Goal: Answer question/provide support

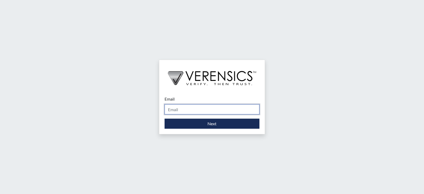
click at [184, 109] on input "Email" at bounding box center [212, 109] width 95 height 10
type input "[PERSON_NAME][EMAIL_ADDRESS][PERSON_NAME][DOMAIN_NAME]"
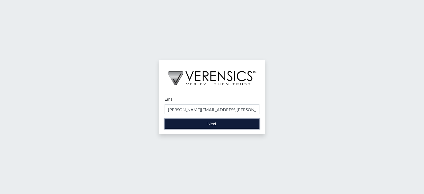
click at [195, 122] on button "Next" at bounding box center [212, 123] width 95 height 10
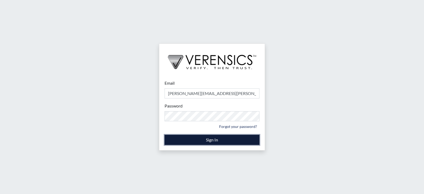
click at [192, 141] on button "Sign In" at bounding box center [212, 140] width 95 height 10
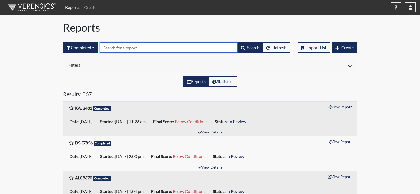
click at [132, 46] on input "text" at bounding box center [169, 47] width 138 height 10
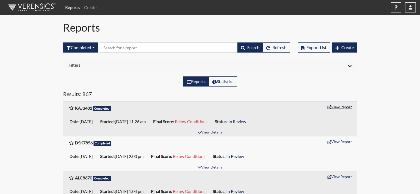
click at [341, 106] on button "View Report" at bounding box center [339, 107] width 29 height 8
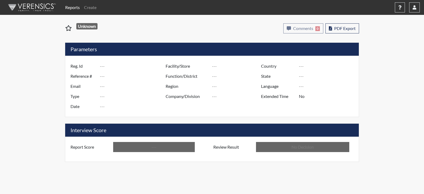
type input "KAJ3481"
type input "51721"
type input "---"
type input "Corrections Pre-Employment"
type input "[DATE]"
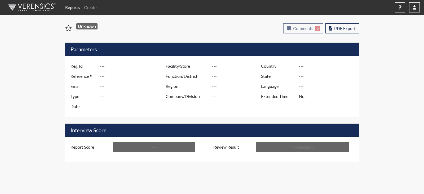
type input "[PERSON_NAME]"
type input "[GEOGRAPHIC_DATA]"
type input "[US_STATE]"
type input "English"
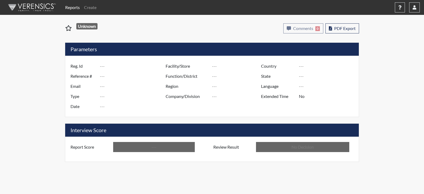
type input "Below Conditions"
type input "In Review"
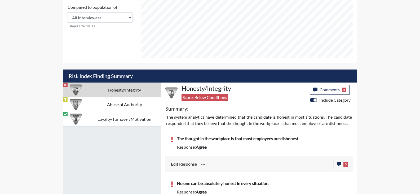
scroll to position [292, 0]
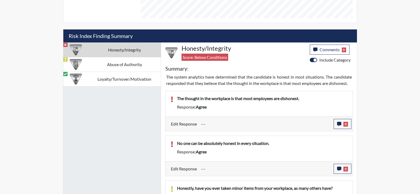
click at [116, 51] on td "Honesty/Integrity" at bounding box center [124, 49] width 73 height 15
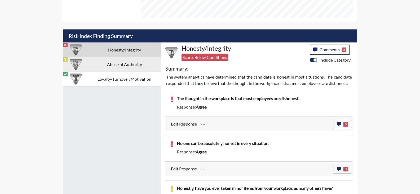
click at [103, 66] on td "Abuse of Authority" at bounding box center [124, 64] width 73 height 15
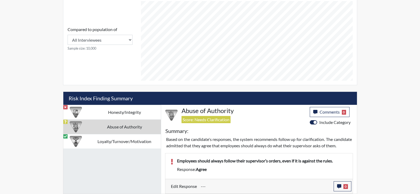
scroll to position [236, 0]
click at [120, 136] on td "Loyalty/Turnover/Motivation" at bounding box center [124, 141] width 73 height 15
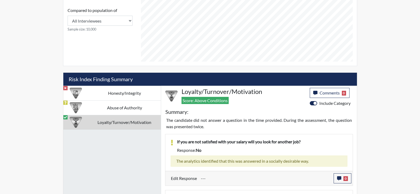
scroll to position [193, 0]
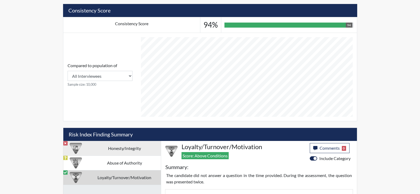
click at [105, 149] on td "Honesty/Integrity" at bounding box center [124, 148] width 73 height 15
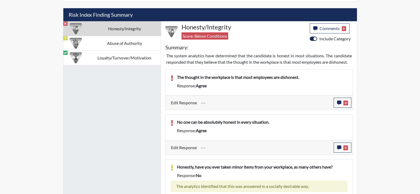
scroll to position [352, 0]
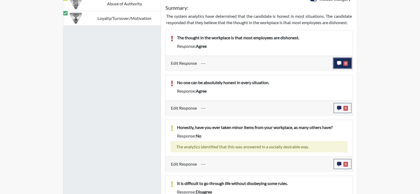
click at [342, 64] on button "0" at bounding box center [343, 63] width 18 height 10
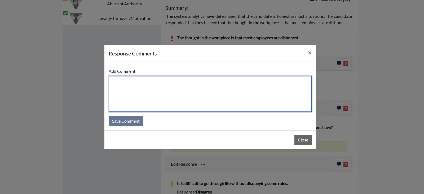
click at [148, 89] on textarea at bounding box center [210, 94] width 203 height 36
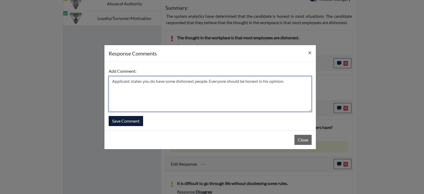
type textarea "Applicant states you do have some dishonest people. Everyone should be honest i…"
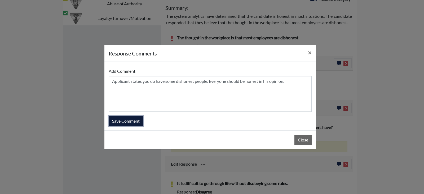
click at [117, 120] on button "Save Comment" at bounding box center [126, 121] width 34 height 10
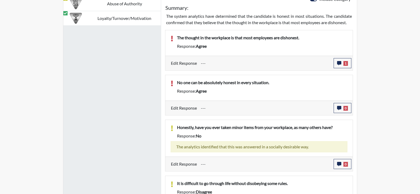
scroll to position [88, 220]
click at [340, 108] on icon "button" at bounding box center [339, 108] width 4 height 4
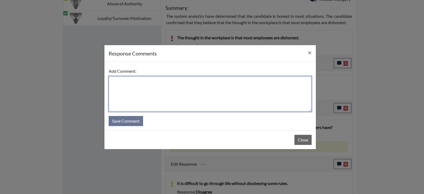
click at [156, 86] on textarea at bounding box center [210, 94] width 203 height 36
type textarea "Everyone should be honest but they just aren't for many different reasons."
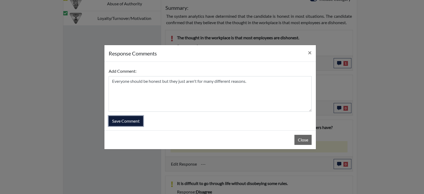
click at [122, 121] on button "Save Comment" at bounding box center [126, 121] width 34 height 10
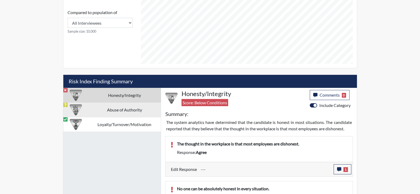
click at [112, 107] on td "Abuse of Authority" at bounding box center [124, 109] width 73 height 15
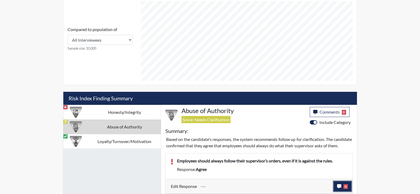
click at [340, 184] on icon "button" at bounding box center [339, 186] width 4 height 4
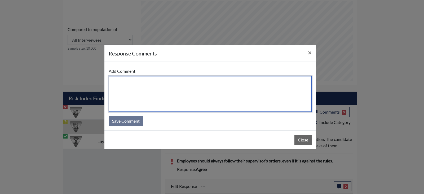
click at [128, 85] on textarea at bounding box center [210, 94] width 203 height 36
type textarea "An employee should only follow orders giving by policy."
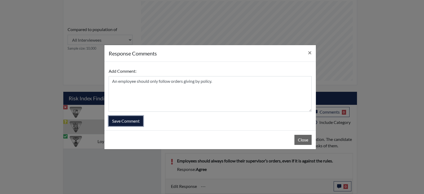
click at [130, 122] on button "Save Comment" at bounding box center [126, 121] width 34 height 10
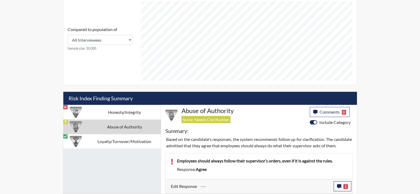
scroll to position [88, 220]
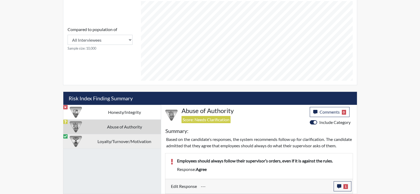
click at [121, 137] on td "Loyalty/Turnover/Motivation" at bounding box center [124, 141] width 73 height 15
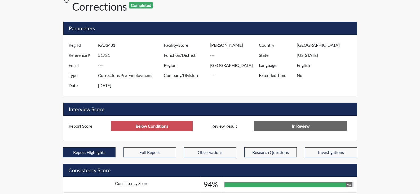
scroll to position [0, 0]
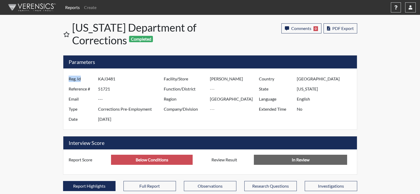
drag, startPoint x: 98, startPoint y: 79, endPoint x: 117, endPoint y: 80, distance: 19.6
click at [117, 80] on div "Reg. Id KAJ3481" at bounding box center [115, 79] width 100 height 10
drag, startPoint x: 99, startPoint y: 78, endPoint x: 115, endPoint y: 79, distance: 15.9
click at [115, 79] on input "KAJ3481" at bounding box center [131, 79] width 67 height 10
